Goal: Find specific page/section: Locate a particular part of the current website

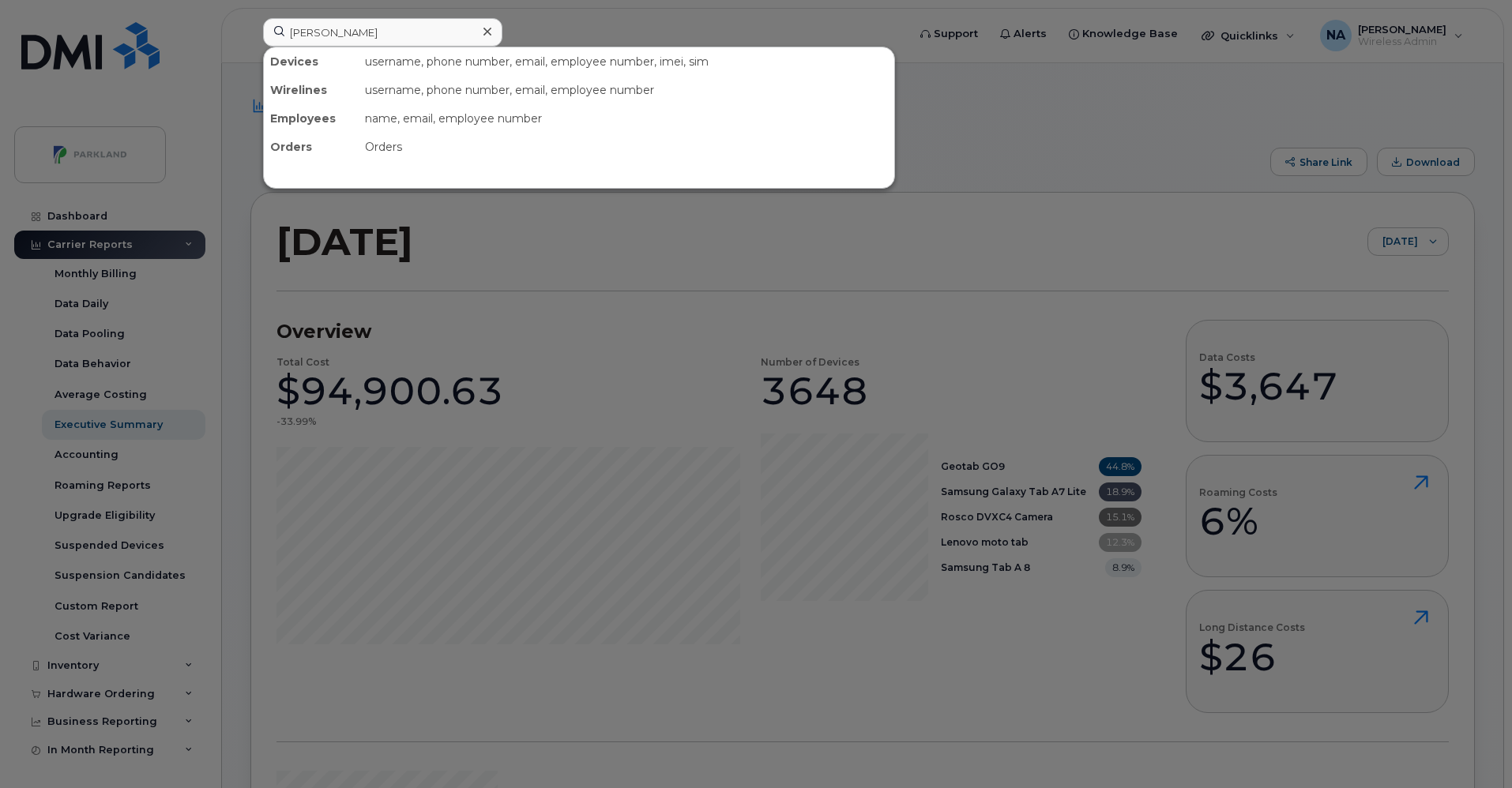
scroll to position [735, 0]
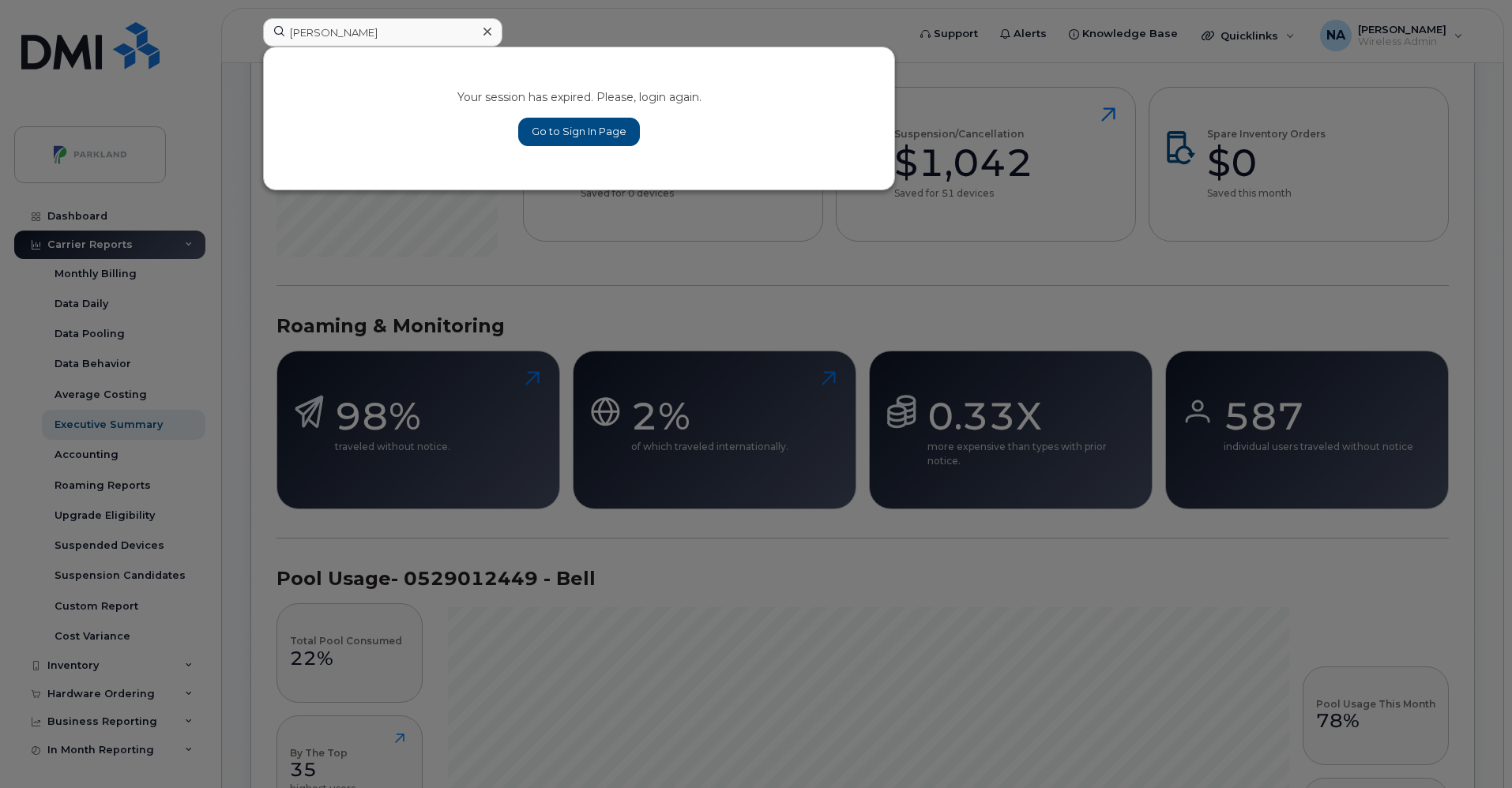
type input "[PERSON_NAME]"
click at [568, 134] on link "Go to Sign In Page" at bounding box center [578, 131] width 121 height 28
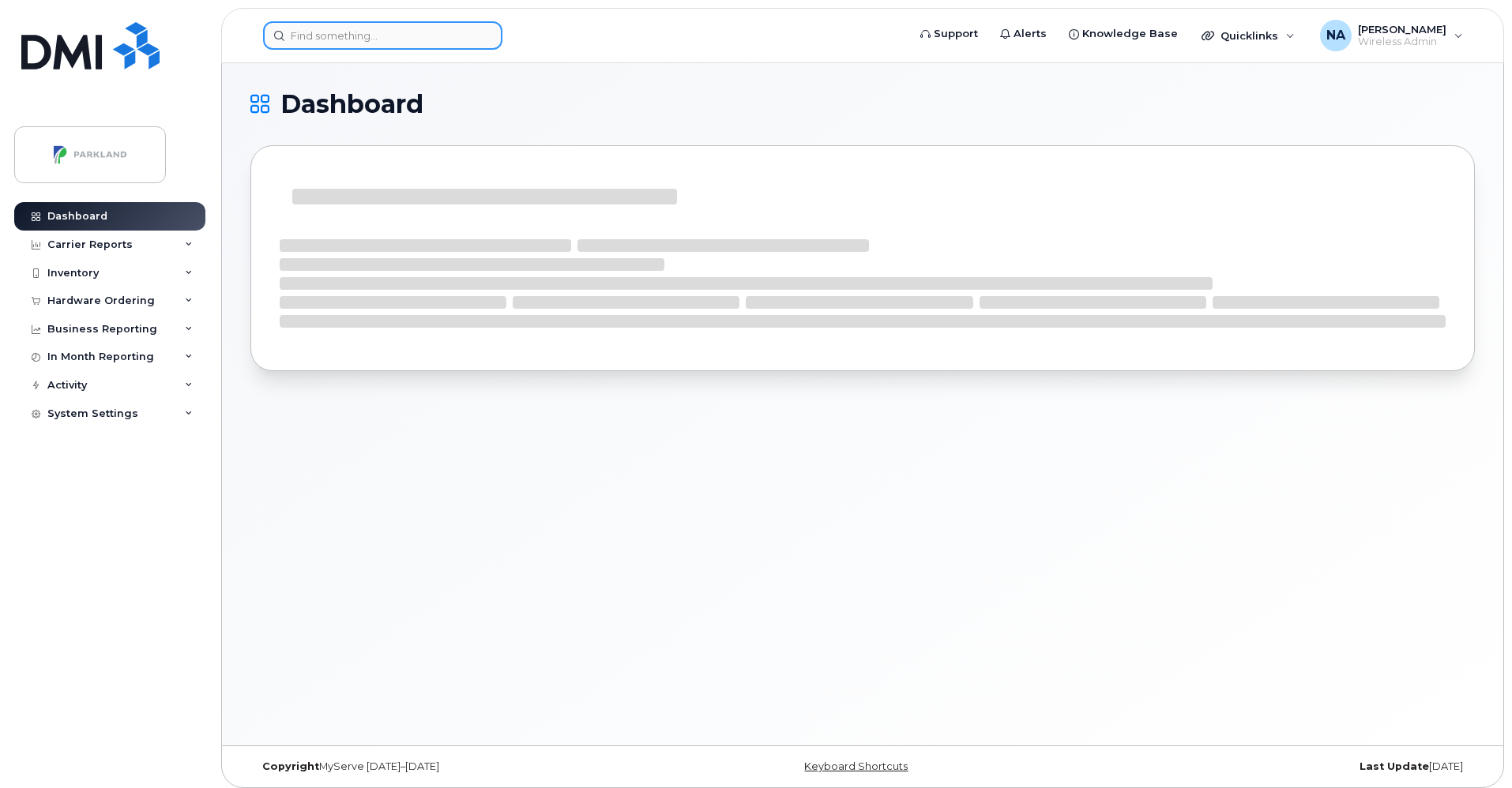
click at [386, 35] on input at bounding box center [382, 35] width 240 height 28
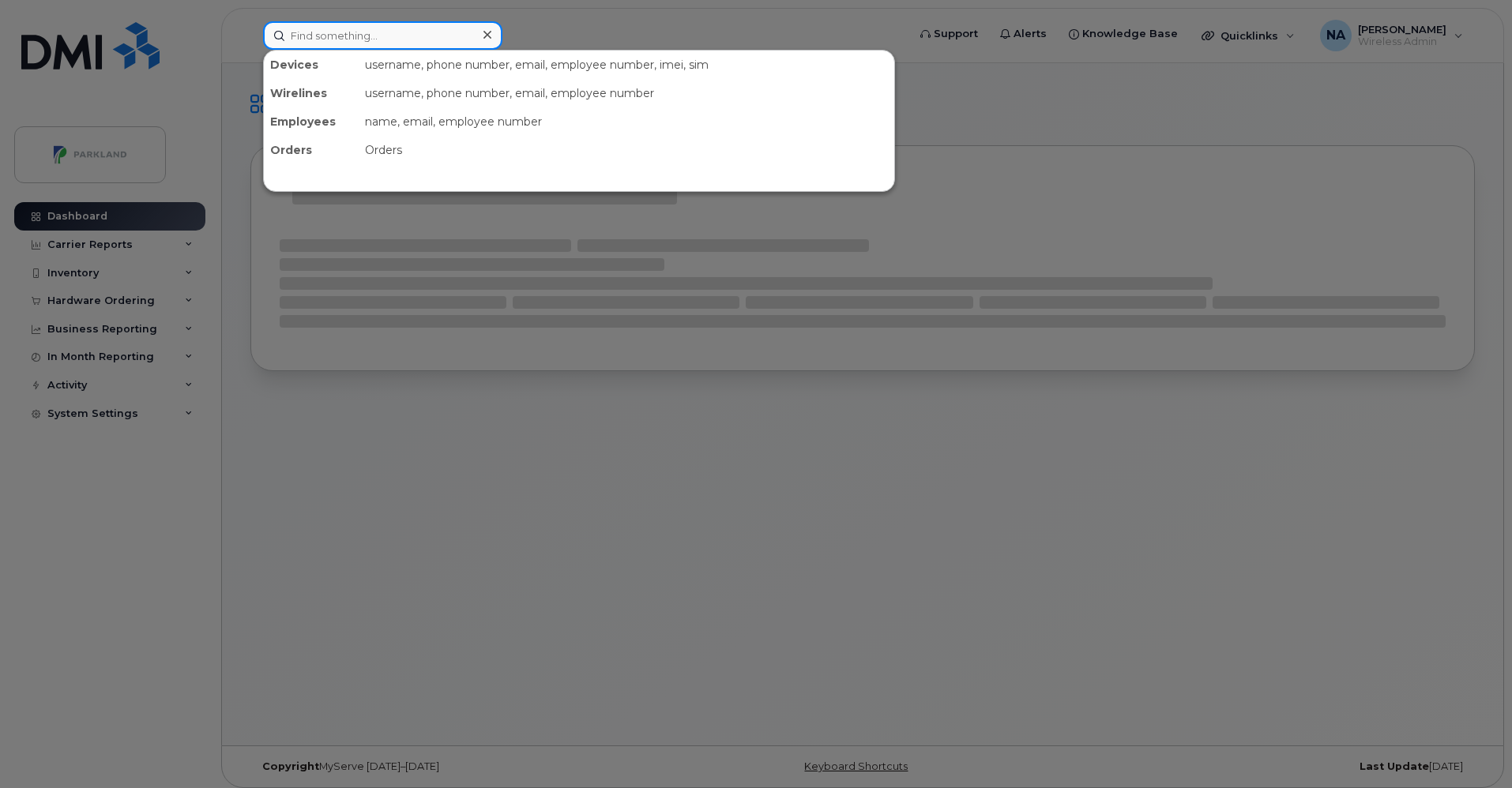
paste input "[PERSON_NAME]"
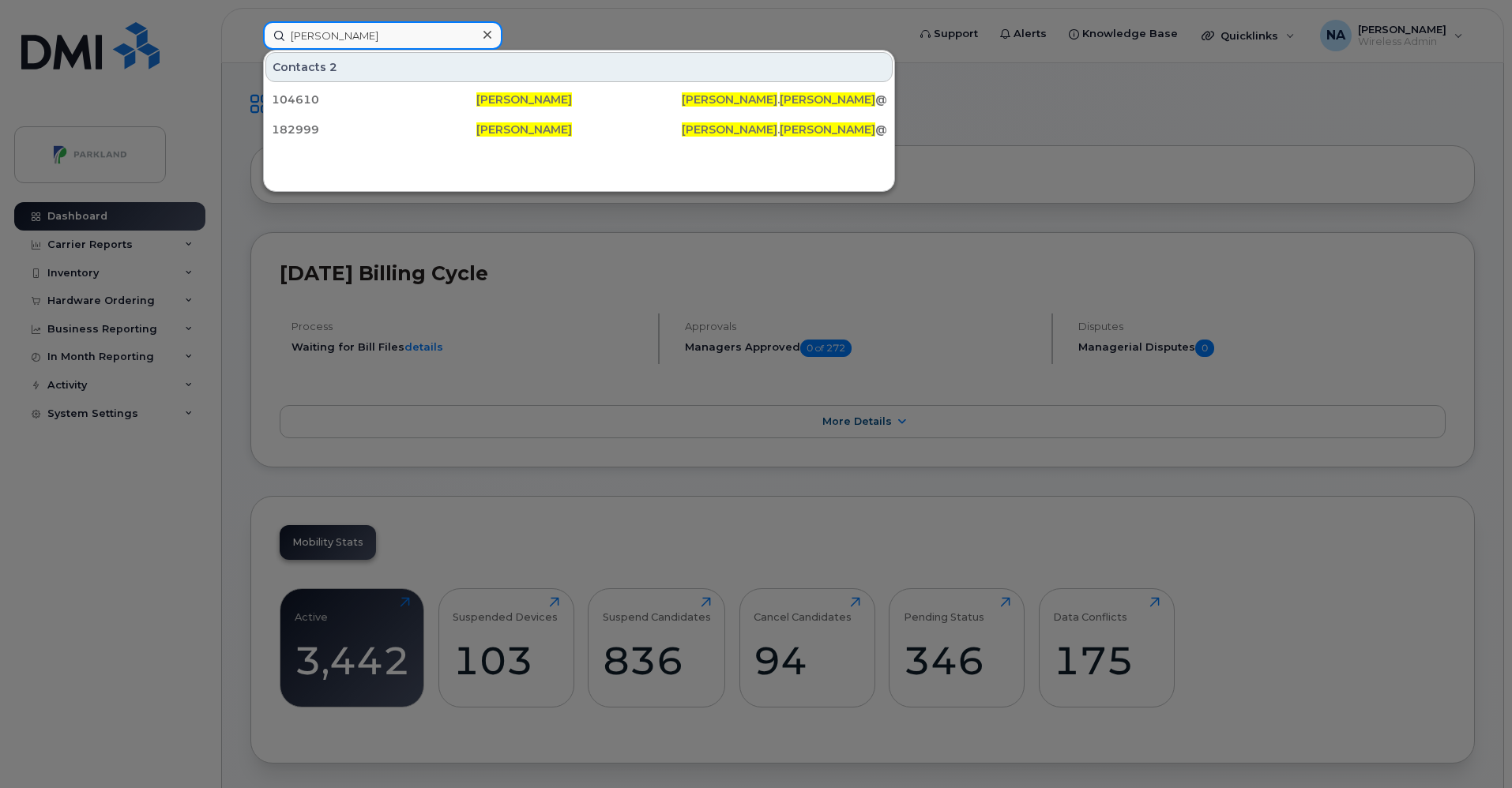
type input "[PERSON_NAME]"
